Goal: Answer question/provide support: Share knowledge or assist other users

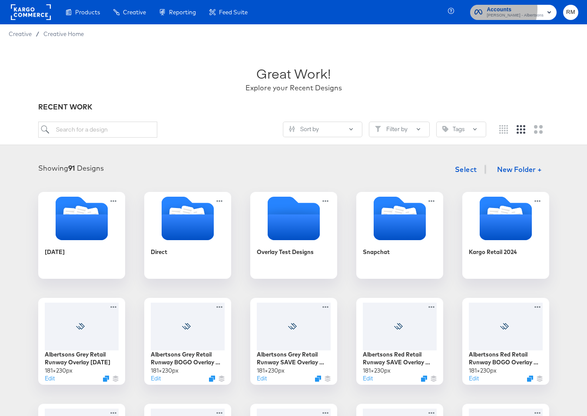
click at [515, 9] on span "Accounts" at bounding box center [515, 9] width 57 height 9
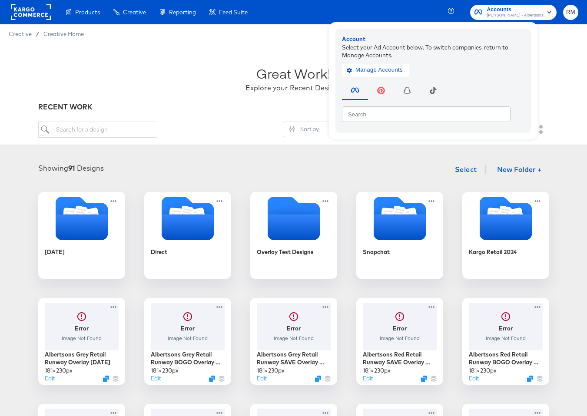
click at [559, 13] on div "Accounts Merkle - Albertsons Account Select your Ad Account below. To switch co…" at bounding box center [515, 12] width 91 height 15
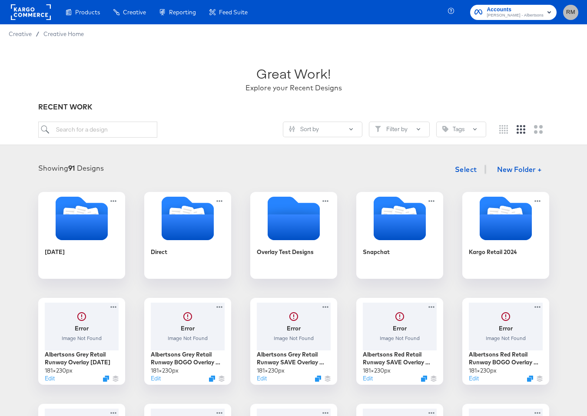
click at [567, 12] on span "RM" at bounding box center [571, 12] width 8 height 10
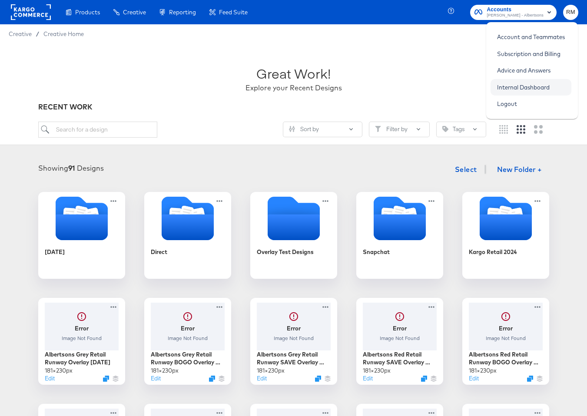
click at [516, 83] on link "Internal Dashboard" at bounding box center [524, 88] width 66 height 16
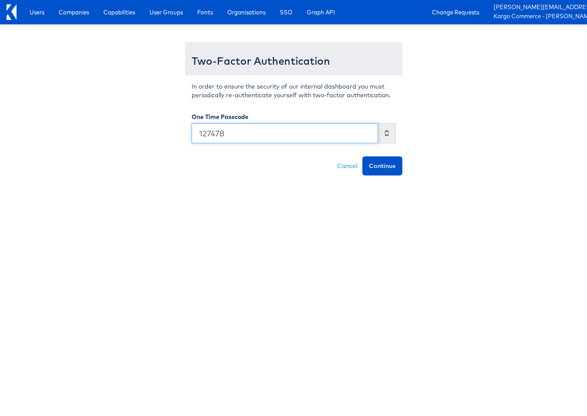
type input "127478"
click at [363, 156] on button "Continue" at bounding box center [383, 165] width 40 height 19
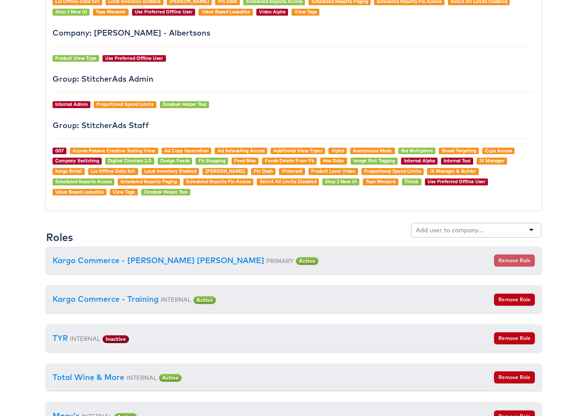
scroll to position [804, 0]
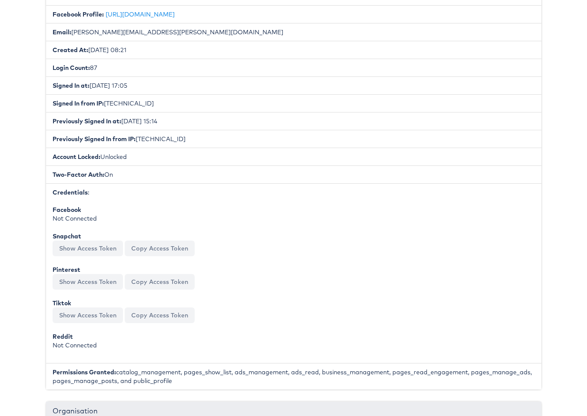
scroll to position [0, 0]
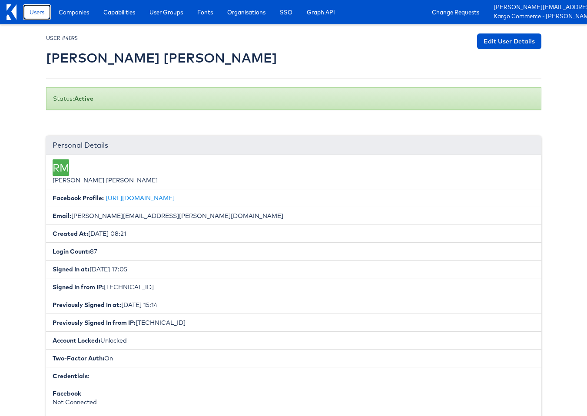
click at [32, 10] on span "Users" at bounding box center [37, 12] width 15 height 9
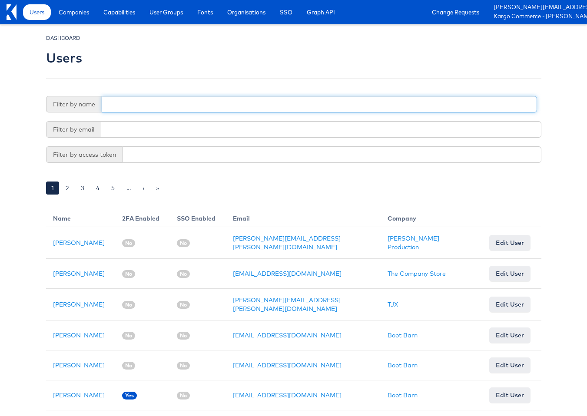
click at [180, 96] on input "text" at bounding box center [320, 104] width 436 height 17
type input "brianna"
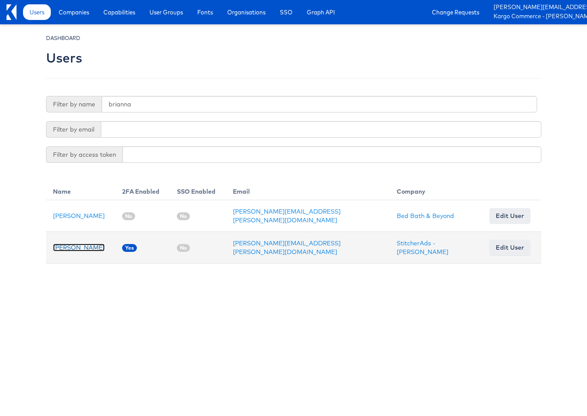
click at [80, 246] on link "[PERSON_NAME]" at bounding box center [79, 248] width 52 height 8
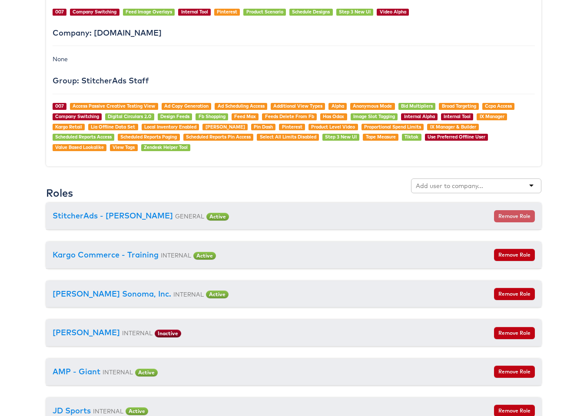
scroll to position [803, 0]
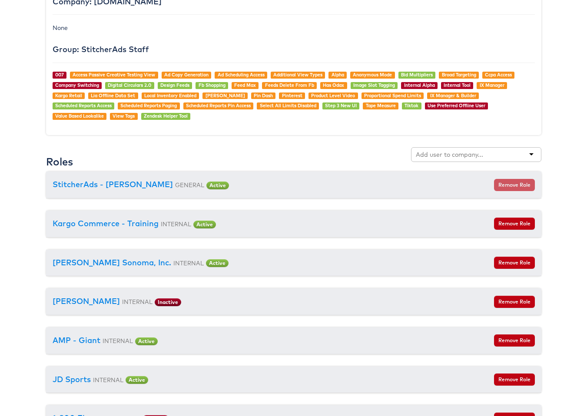
click at [452, 149] on div at bounding box center [476, 154] width 130 height 15
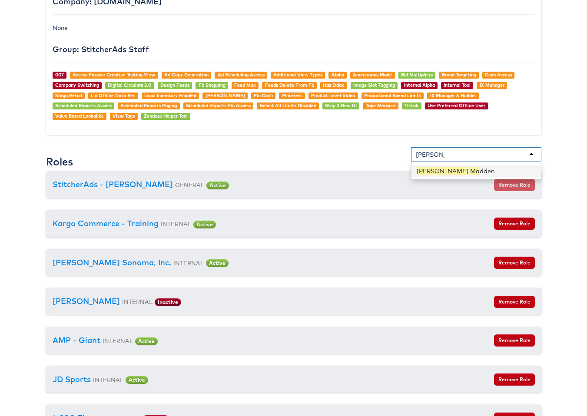
type input "[PERSON_NAME]"
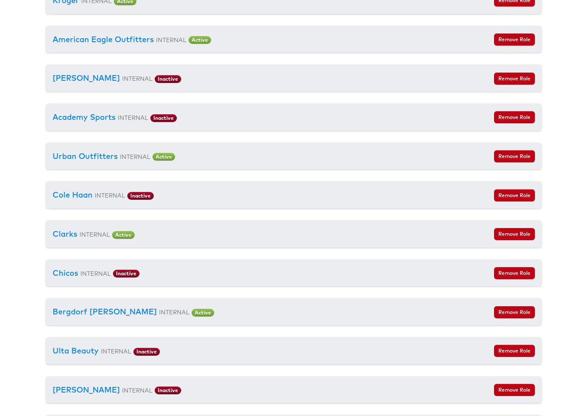
scroll to position [1333, 0]
